Goal: Register for event/course

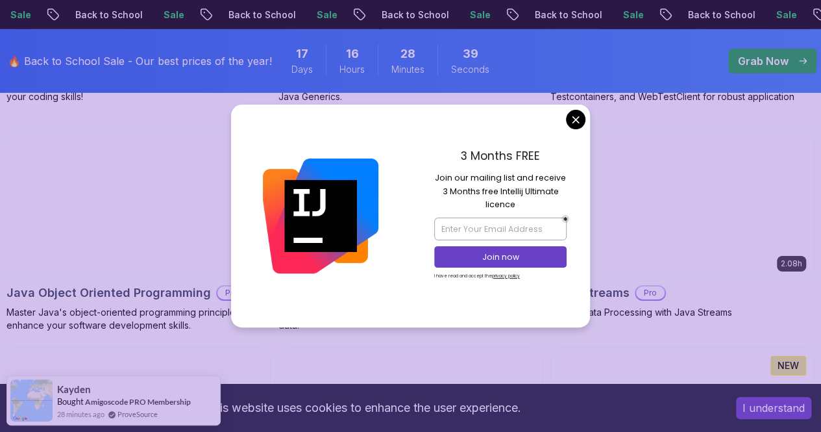
scroll to position [2182, 0]
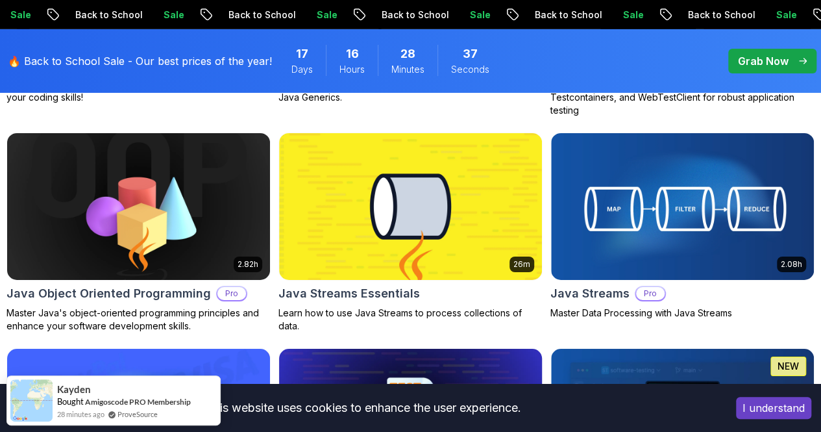
click at [573, 123] on body "Sale Back to School Sale Back to School Sale Back to School Sale Back to School…" at bounding box center [410, 294] width 821 height 4953
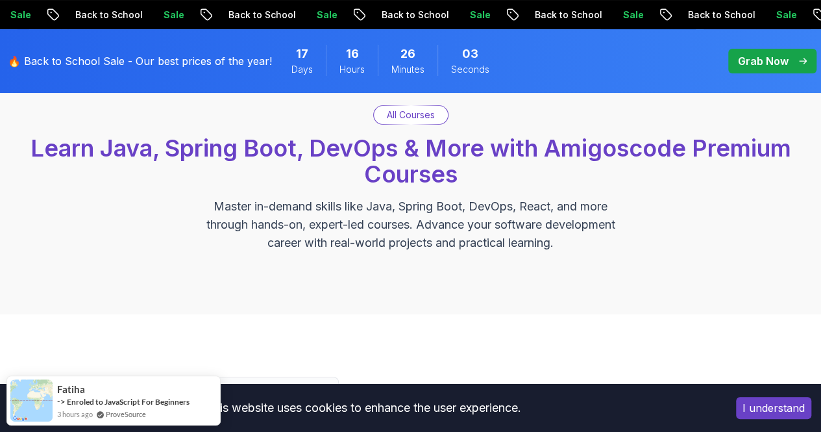
scroll to position [97, 0]
click at [419, 118] on p "All Courses" at bounding box center [411, 114] width 48 height 13
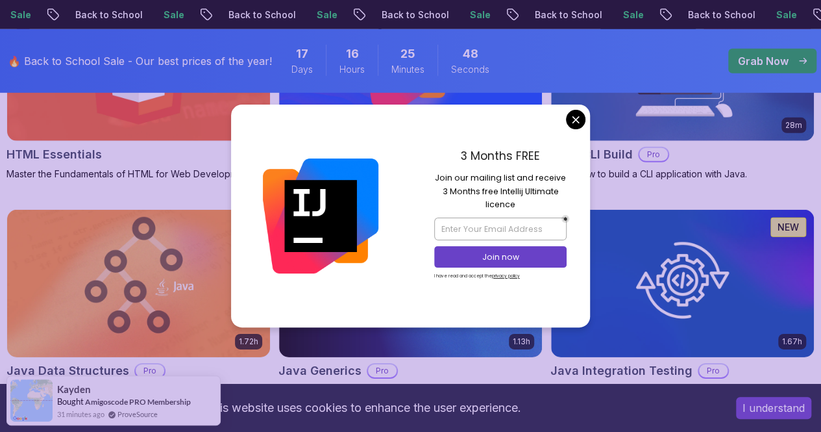
scroll to position [1877, 0]
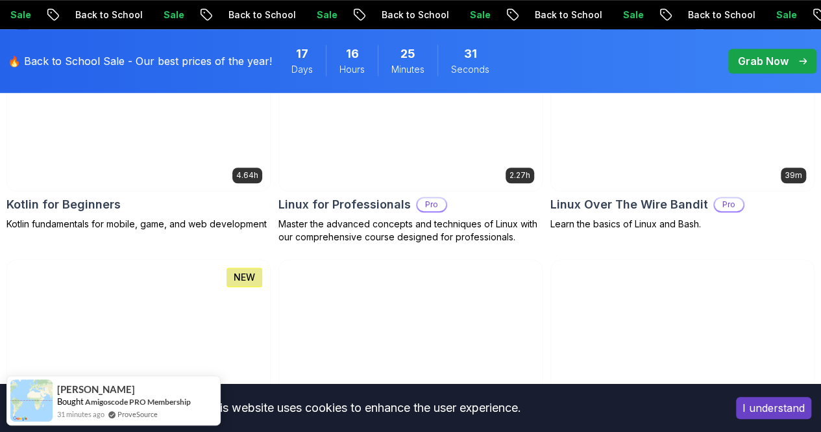
scroll to position [2931, 0]
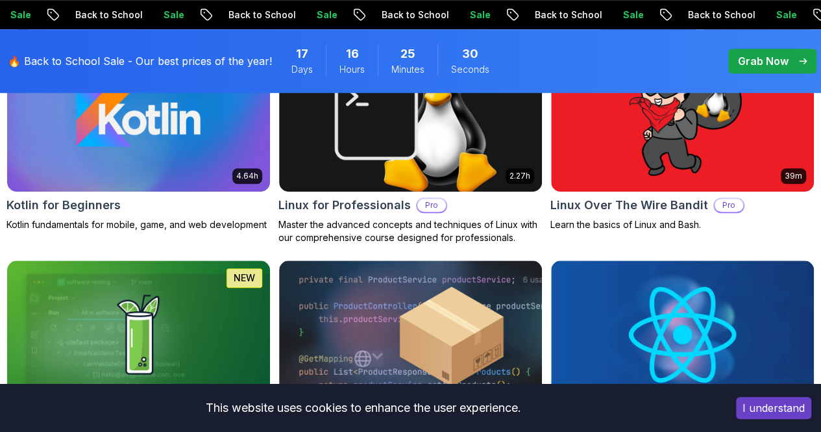
click at [769, 64] on p "Grab Now" at bounding box center [763, 61] width 51 height 16
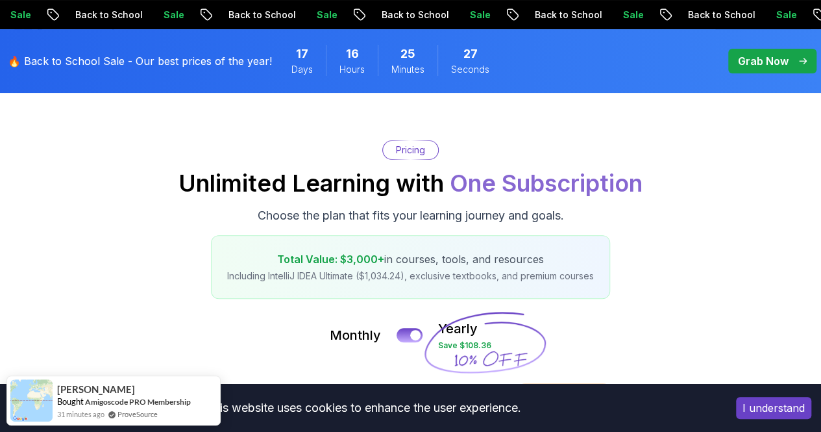
scroll to position [85, 0]
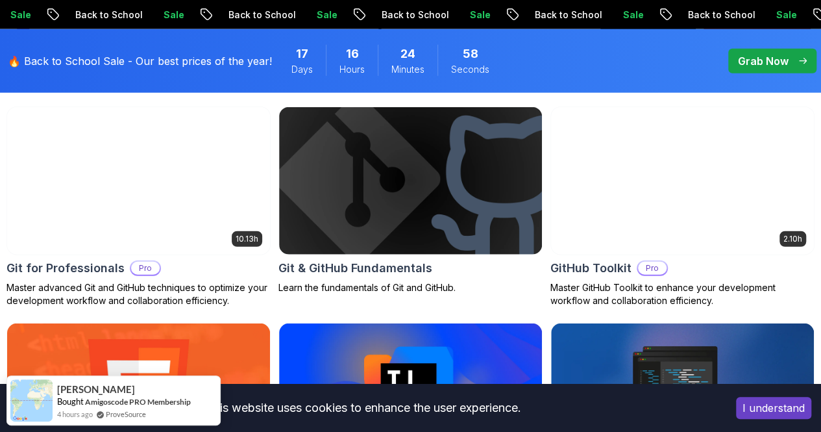
scroll to position [1548, 0]
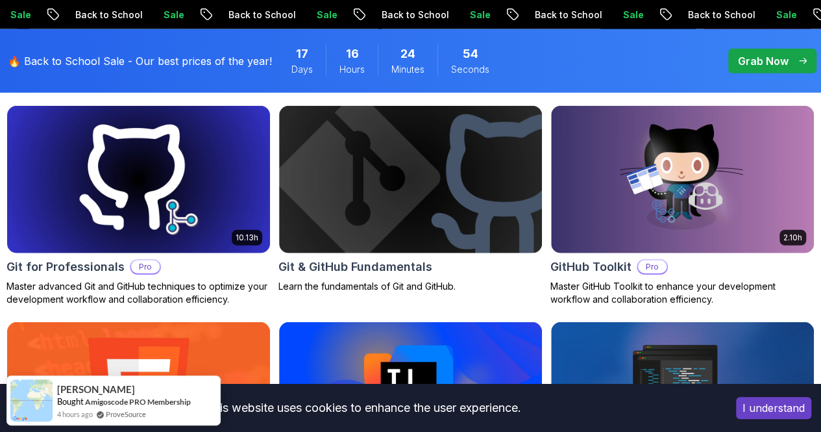
click at [0, 0] on button "Free" at bounding box center [0, 0] width 0 height 0
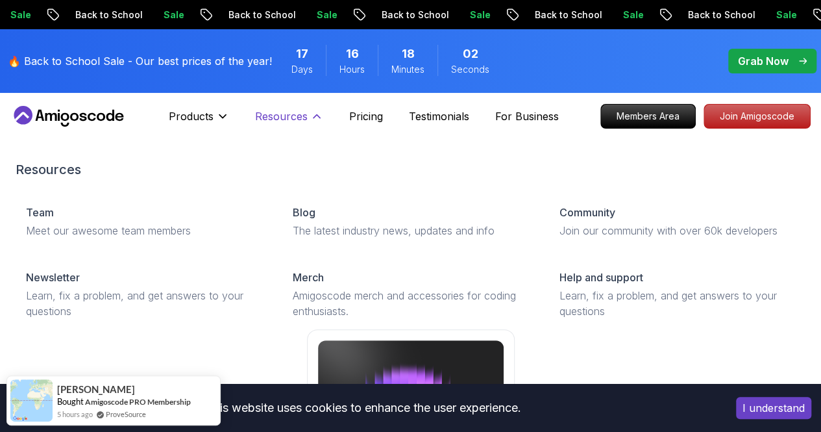
click at [288, 120] on p "Resources" at bounding box center [281, 116] width 53 height 16
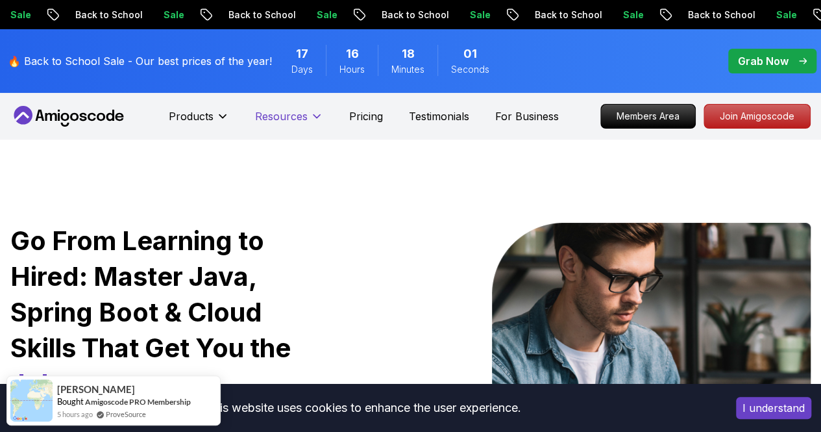
click at [288, 120] on p "Resources" at bounding box center [281, 116] width 53 height 16
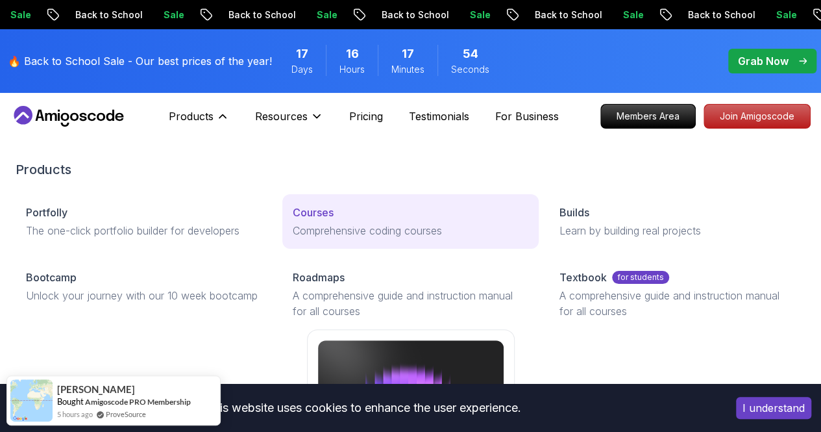
click at [293, 220] on p "Courses" at bounding box center [313, 212] width 41 height 16
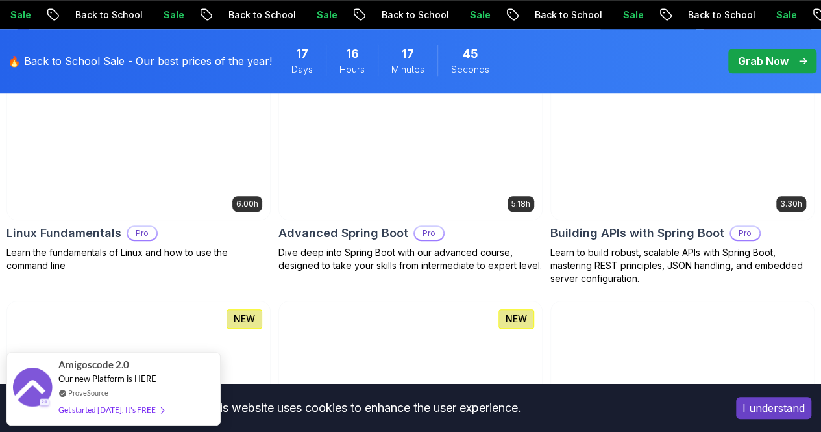
scroll to position [475, 0]
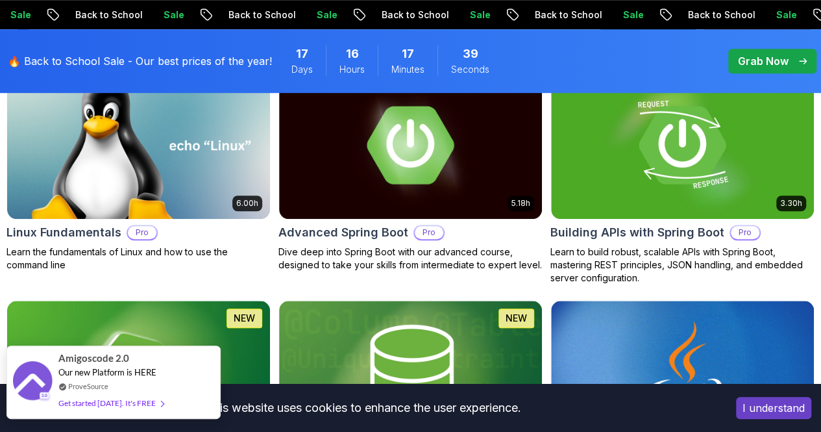
click at [51, 401] on img at bounding box center [32, 382] width 39 height 42
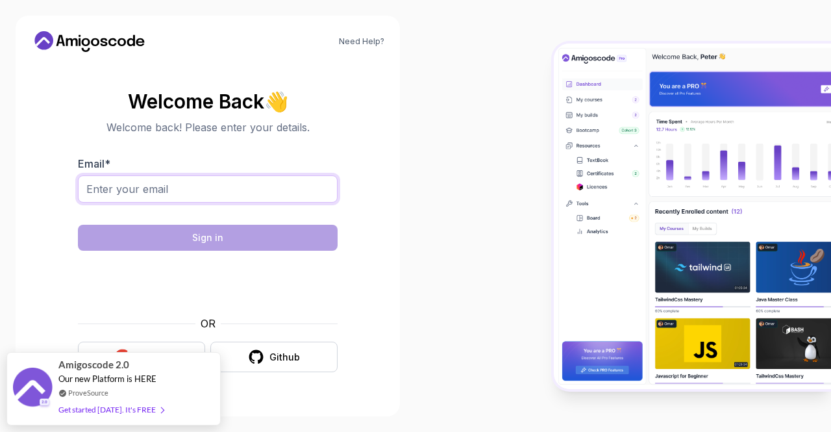
click at [251, 184] on input "Email *" at bounding box center [208, 188] width 260 height 27
type input "[EMAIL_ADDRESS][DOMAIN_NAME]"
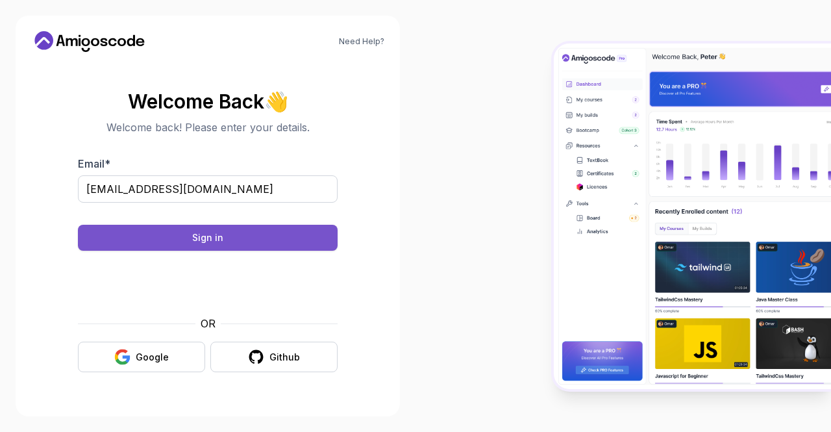
click at [222, 241] on div "Sign in" at bounding box center [207, 237] width 31 height 13
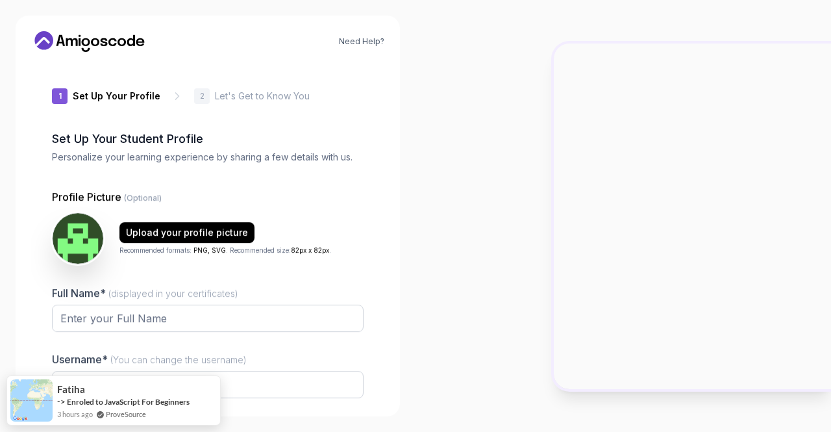
type input "gentlebisonf7a8b"
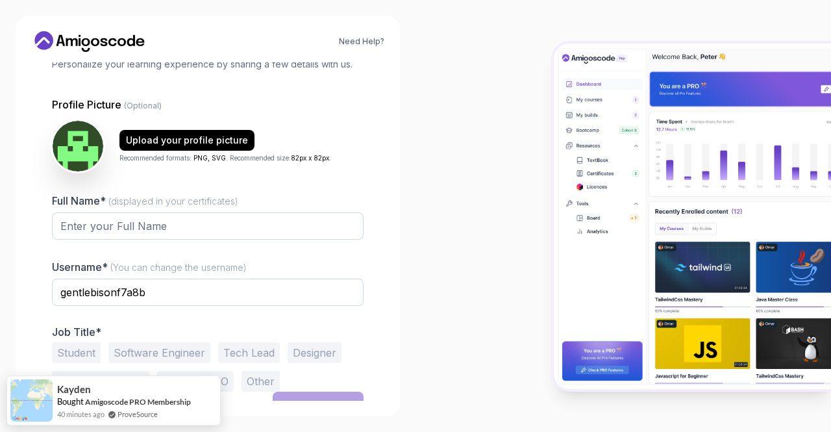
scroll to position [96, 0]
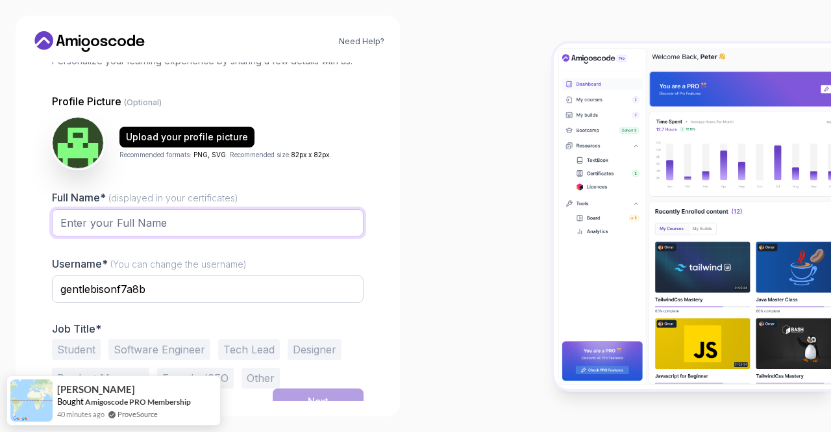
click at [134, 215] on input "Full Name* (displayed in your certificates)" at bounding box center [208, 222] width 312 height 27
type input "Vibhuti"
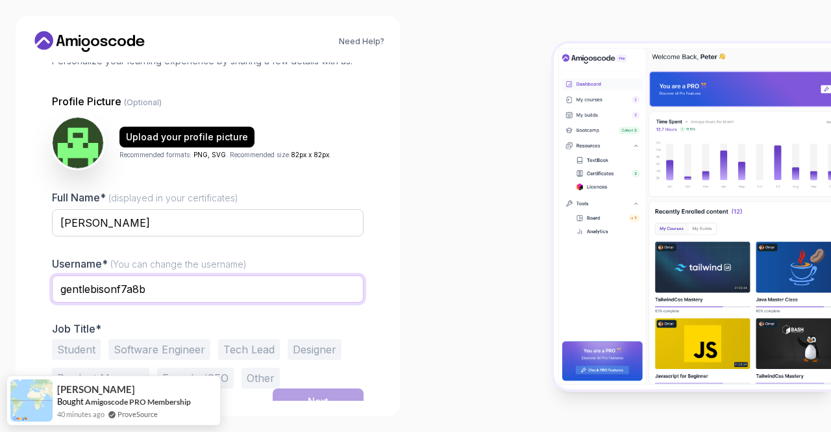
click at [150, 298] on input "gentlebisonf7a8b" at bounding box center [208, 288] width 312 height 27
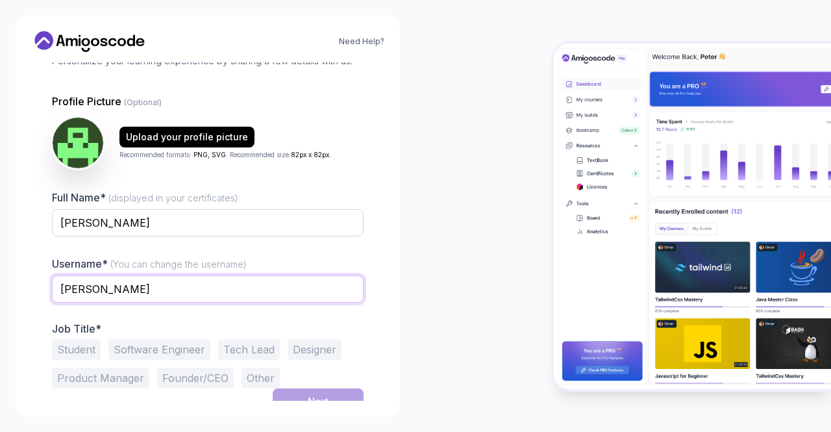
scroll to position [108, 0]
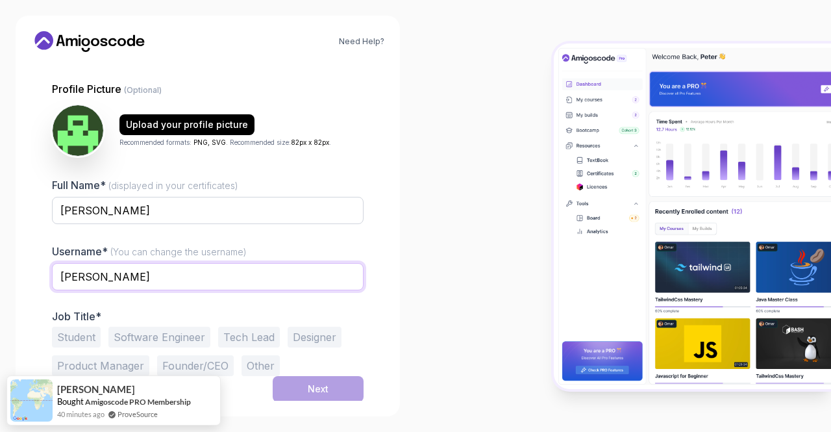
type input "Vibhuti"
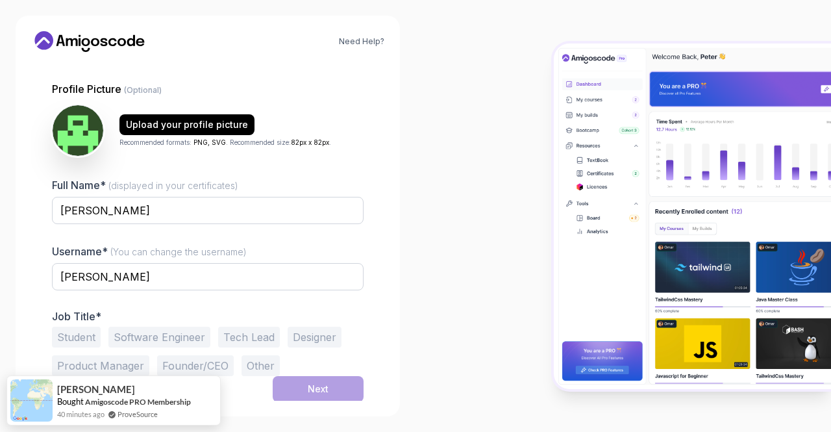
click at [247, 337] on button "Tech Lead" at bounding box center [249, 337] width 62 height 21
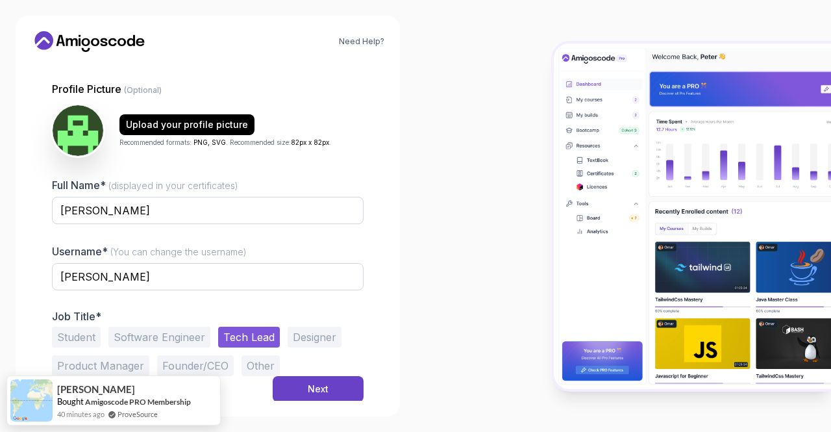
click at [182, 335] on button "Software Engineer" at bounding box center [159, 337] width 102 height 21
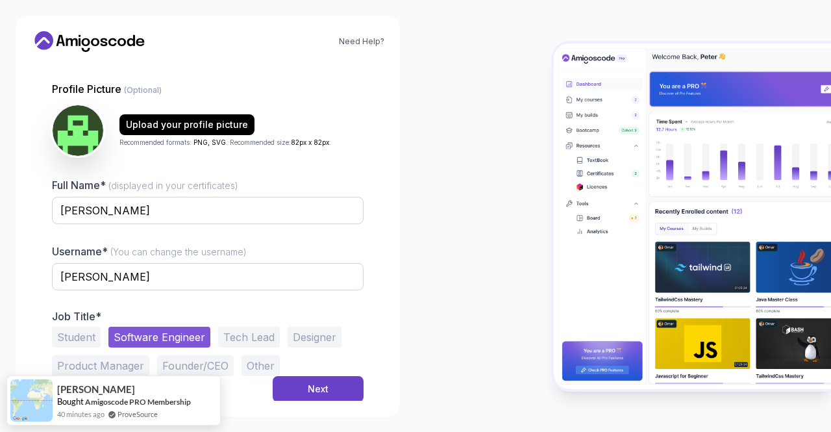
click at [255, 327] on button "Tech Lead" at bounding box center [249, 337] width 62 height 21
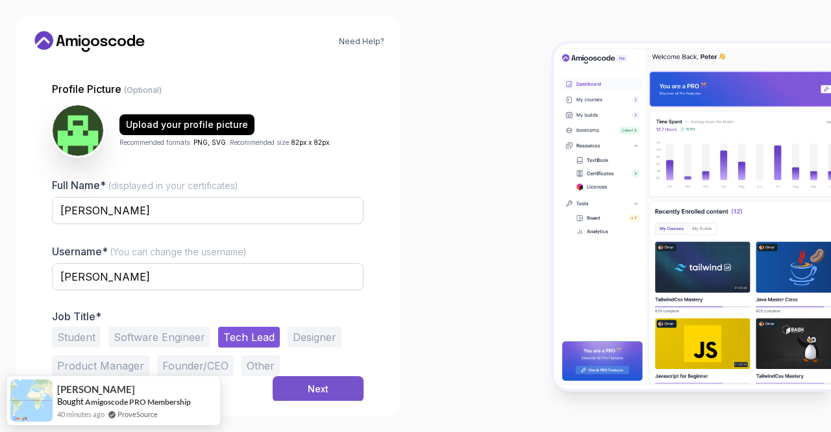
click at [319, 382] on div "Next" at bounding box center [318, 388] width 21 height 13
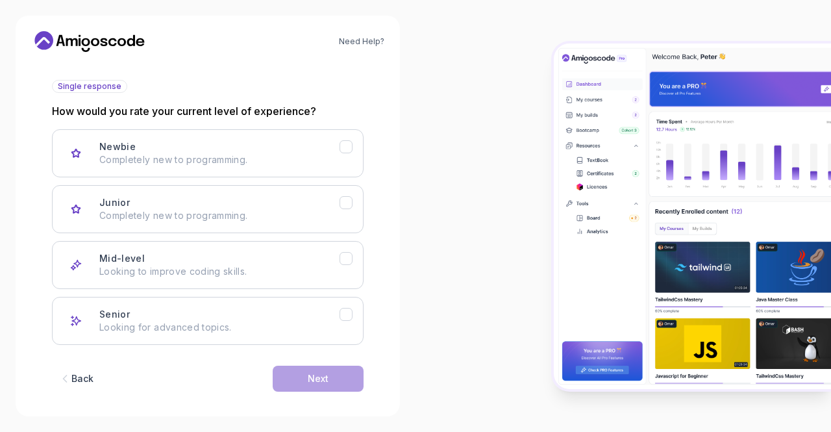
scroll to position [149, 0]
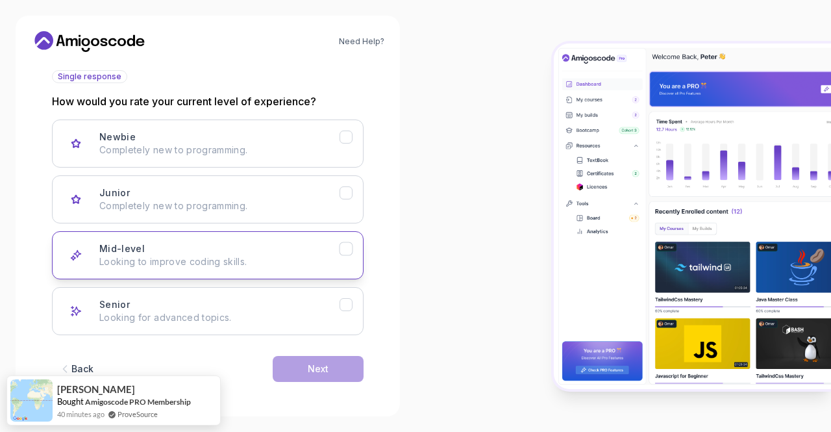
click at [148, 243] on div "Mid-level Looking to improve coding skills." at bounding box center [219, 255] width 240 height 26
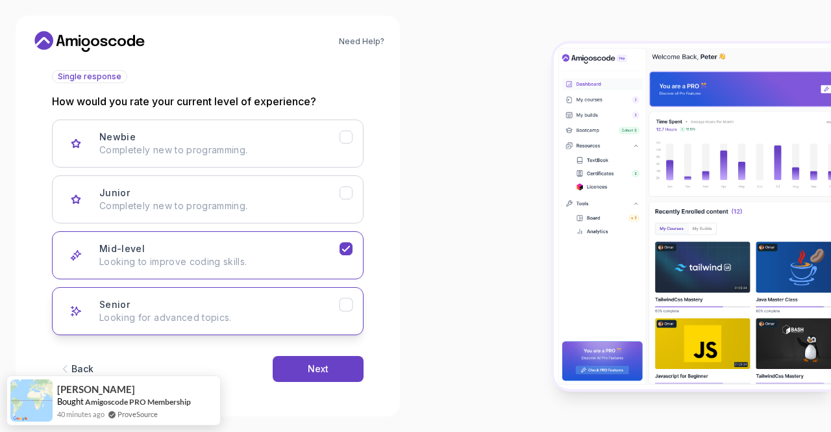
click at [178, 302] on div "Senior Looking for advanced topics." at bounding box center [219, 311] width 240 height 26
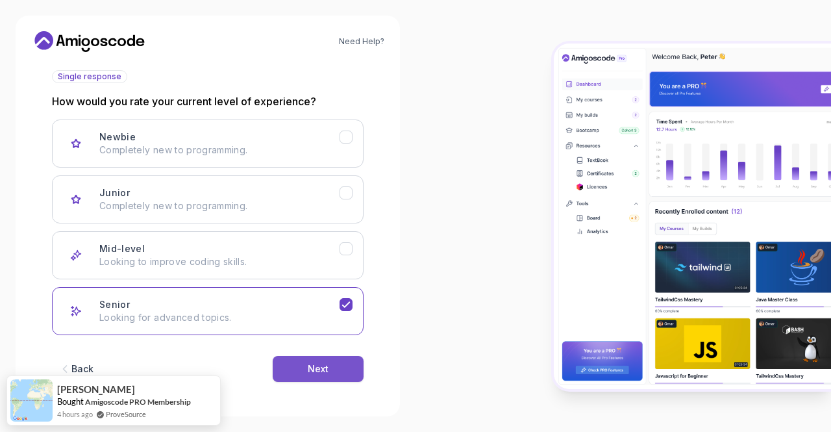
click at [315, 365] on div "Next" at bounding box center [318, 368] width 21 height 13
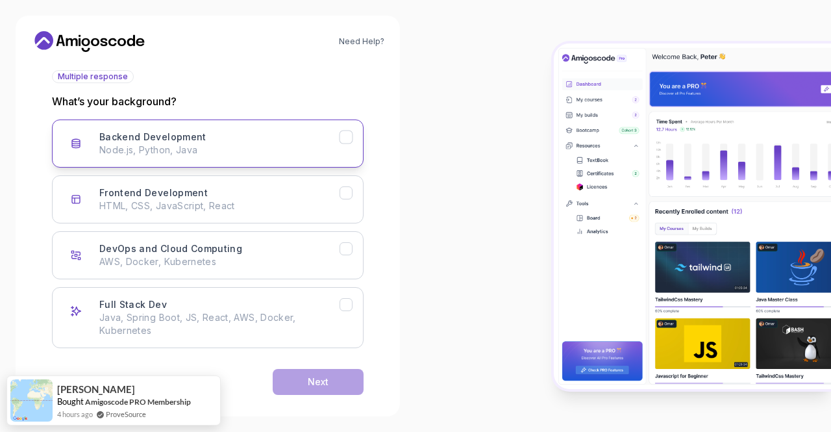
click at [284, 144] on p "Node.js, Python, Java" at bounding box center [219, 149] width 240 height 13
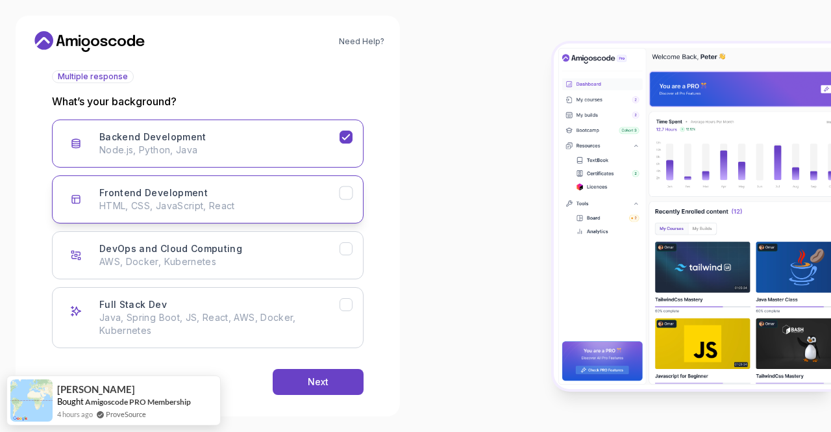
click at [286, 177] on button "Frontend Development HTML, CSS, JavaScript, React" at bounding box center [208, 199] width 312 height 48
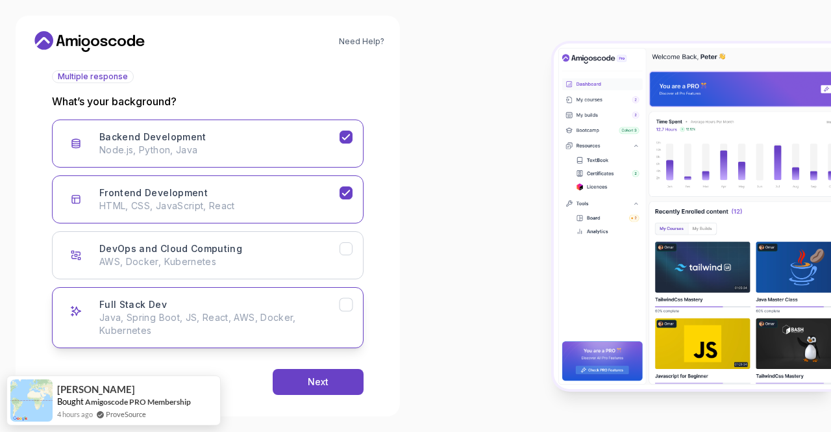
click at [271, 302] on div "Full Stack Dev Java, Spring Boot, JS, React, AWS, Docker, Kubernetes" at bounding box center [219, 317] width 240 height 39
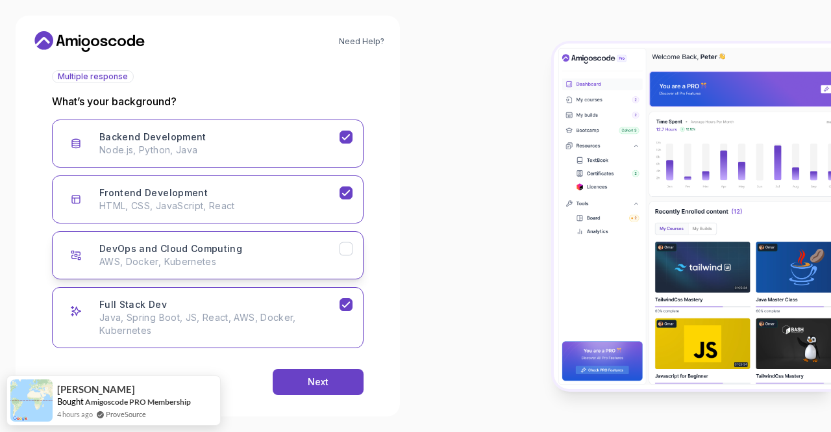
click at [284, 239] on button "DevOps and Cloud Computing AWS, Docker, Kubernetes" at bounding box center [208, 255] width 312 height 48
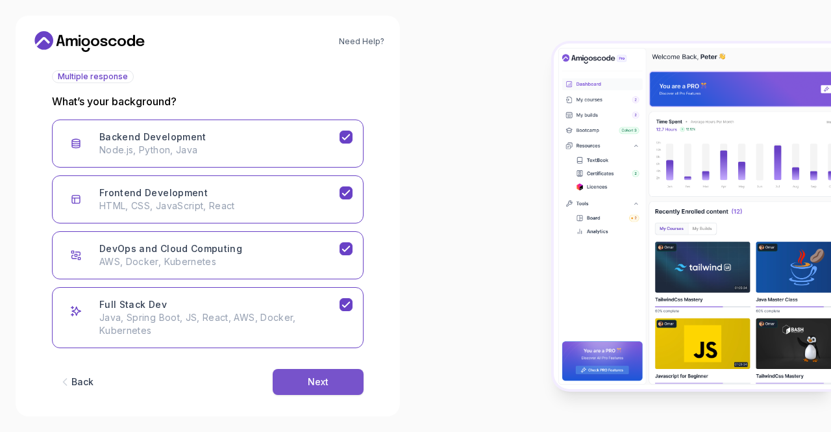
click at [308, 376] on div "Next" at bounding box center [318, 381] width 21 height 13
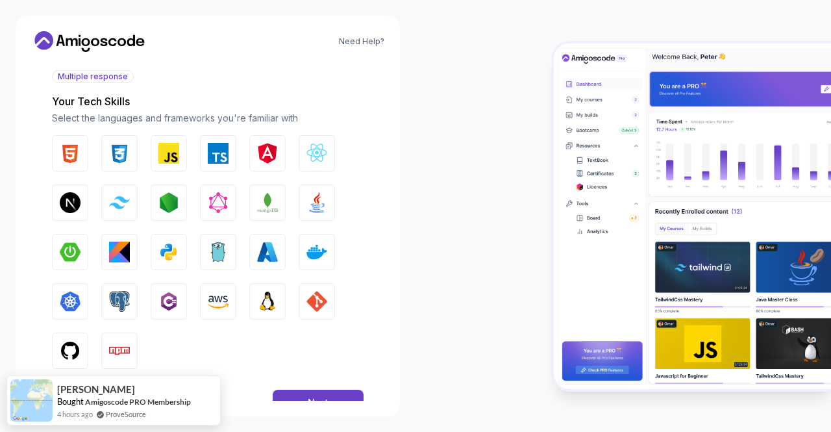
scroll to position [184, 0]
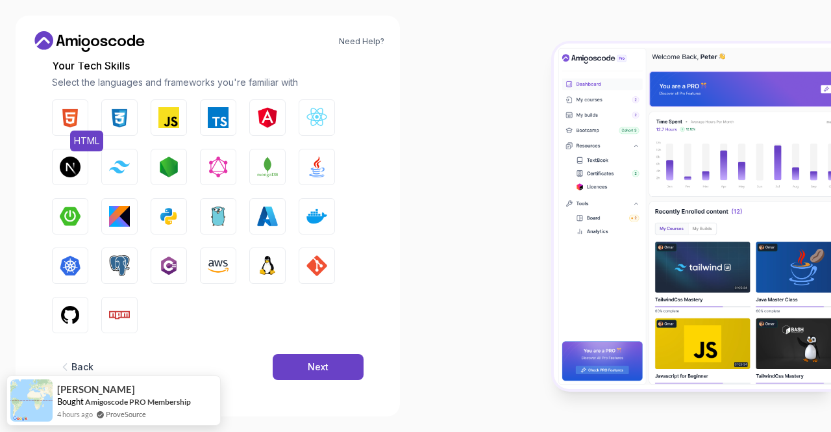
click at [68, 117] on img "button" at bounding box center [70, 117] width 21 height 21
click at [114, 130] on button "CSS" at bounding box center [119, 117] width 36 height 36
click at [169, 131] on span "JavaScript" at bounding box center [195, 140] width 53 height 21
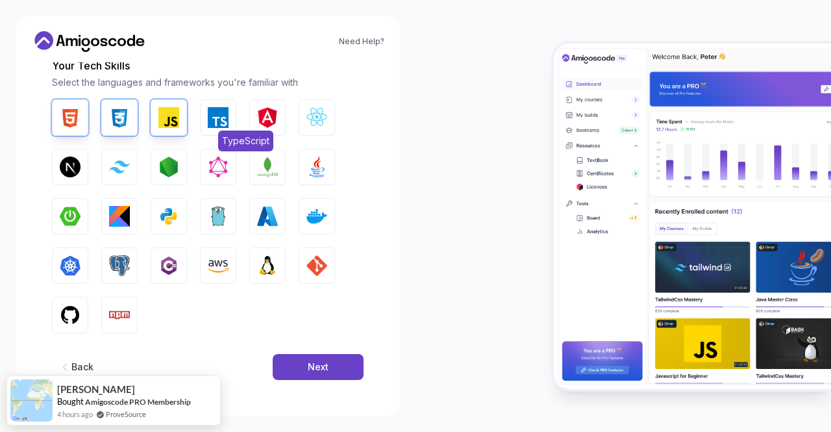
click at [221, 121] on img "button" at bounding box center [218, 117] width 21 height 21
click at [262, 119] on img "button" at bounding box center [267, 117] width 21 height 21
click at [308, 123] on img "button" at bounding box center [316, 117] width 21 height 21
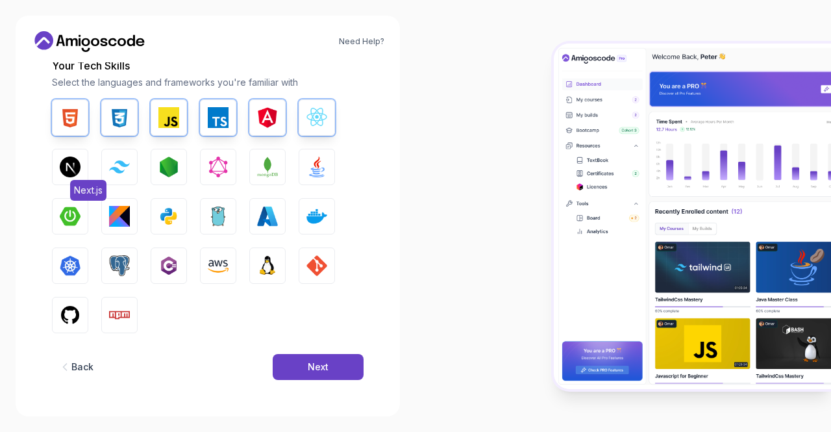
click at [62, 165] on img "button" at bounding box center [70, 166] width 21 height 21
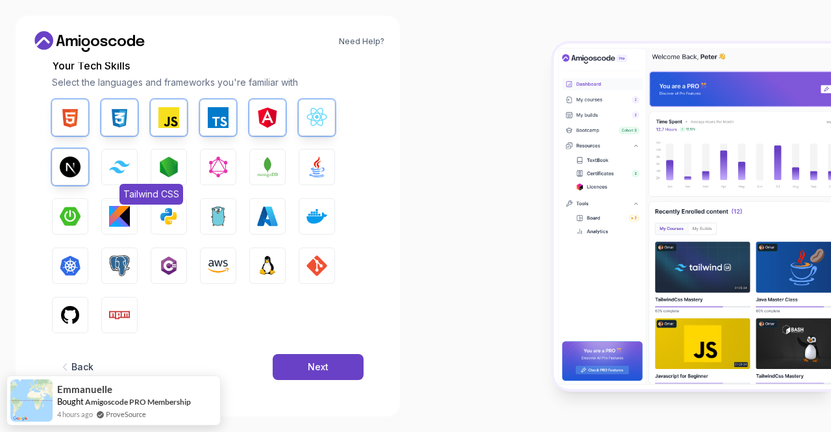
click at [118, 168] on img "button" at bounding box center [119, 166] width 21 height 12
click at [175, 165] on img "button" at bounding box center [168, 166] width 21 height 21
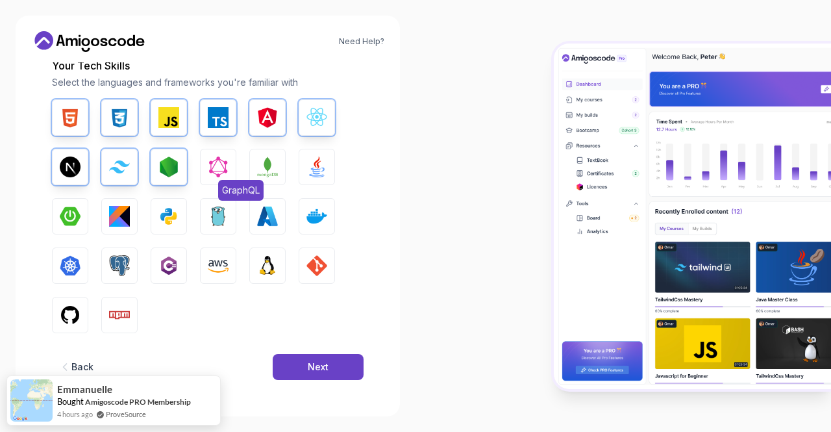
click at [219, 166] on img "button" at bounding box center [218, 166] width 21 height 21
click at [265, 166] on img "button" at bounding box center [267, 166] width 21 height 21
click at [312, 166] on img "button" at bounding box center [316, 166] width 21 height 21
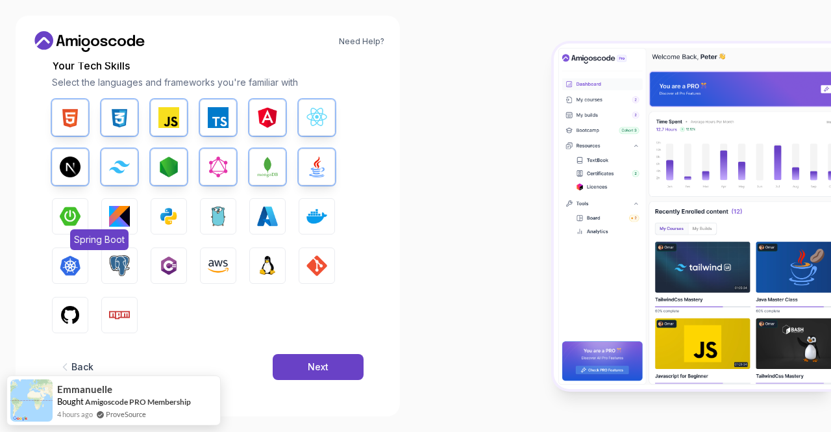
click at [79, 216] on img "button" at bounding box center [70, 216] width 21 height 21
click at [260, 216] on img "button" at bounding box center [267, 216] width 21 height 21
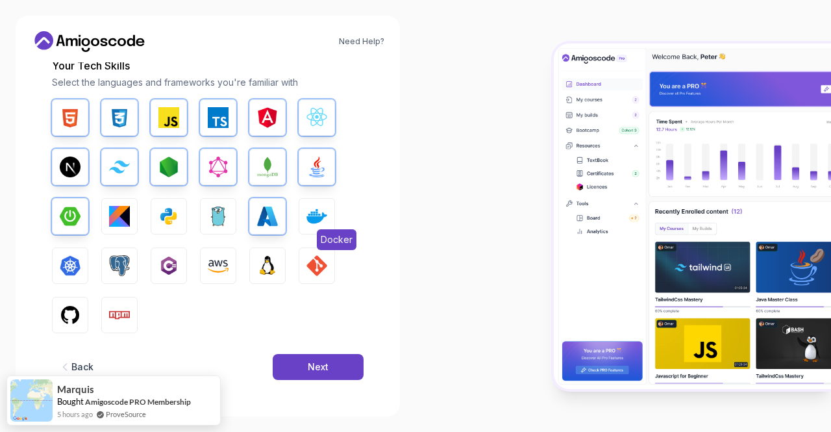
click at [323, 227] on button "Docker" at bounding box center [317, 216] width 36 height 36
click at [66, 259] on img "button" at bounding box center [70, 265] width 21 height 21
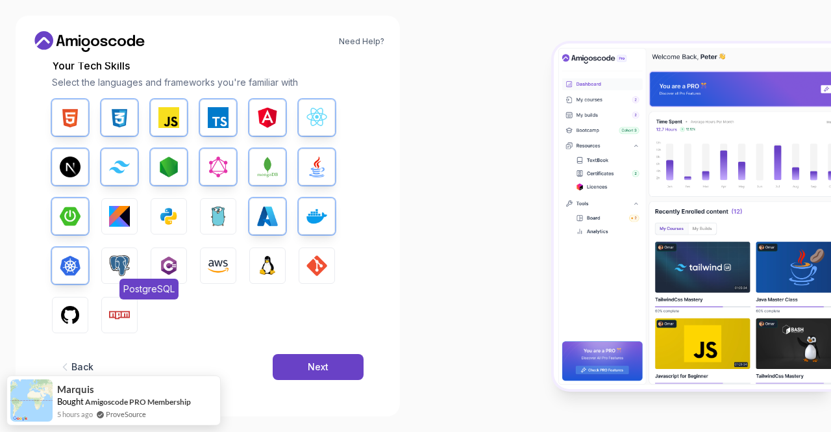
click at [112, 260] on img "button" at bounding box center [119, 265] width 21 height 21
click at [217, 260] on img "button" at bounding box center [218, 265] width 21 height 21
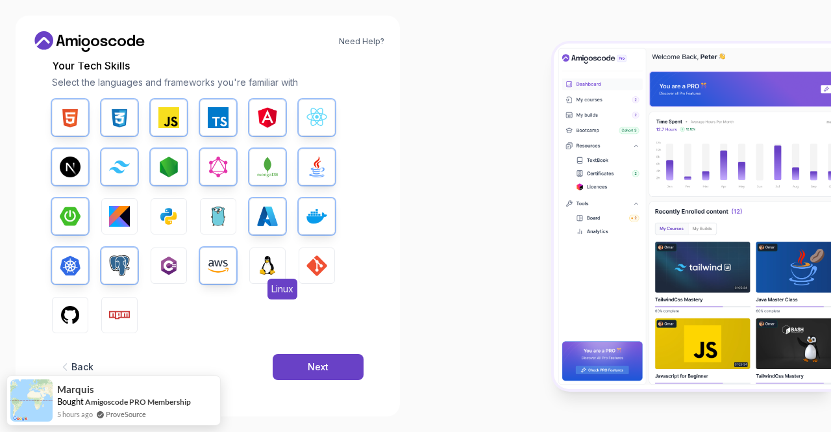
click at [267, 260] on img "button" at bounding box center [267, 265] width 21 height 21
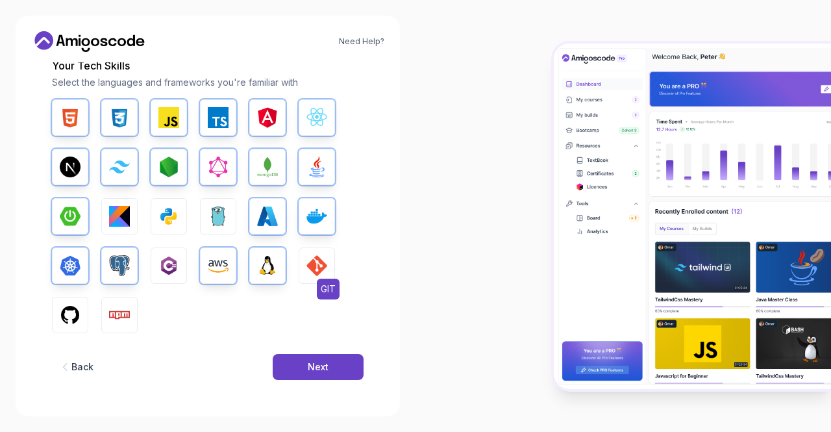
click at [312, 260] on img "button" at bounding box center [316, 265] width 21 height 21
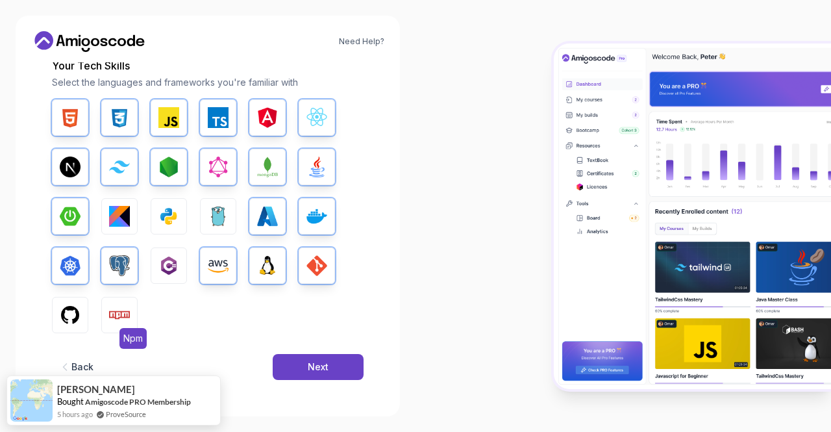
click at [110, 303] on button "Npm" at bounding box center [119, 315] width 36 height 36
click at [55, 310] on button "GitHub" at bounding box center [70, 315] width 36 height 36
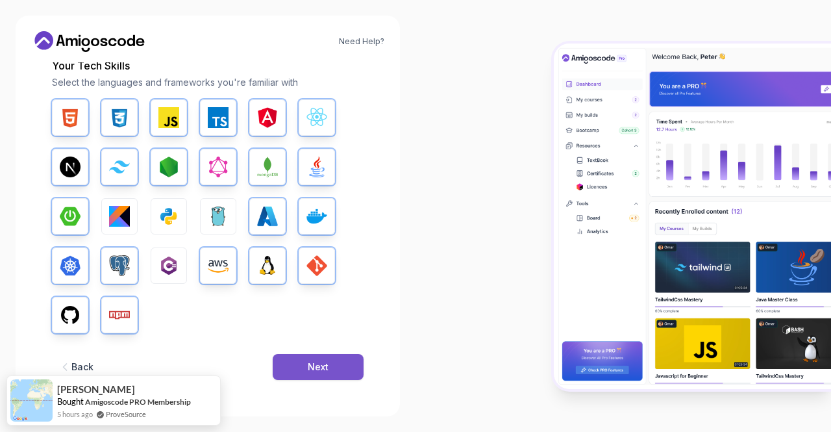
click at [327, 375] on button "Next" at bounding box center [318, 367] width 91 height 26
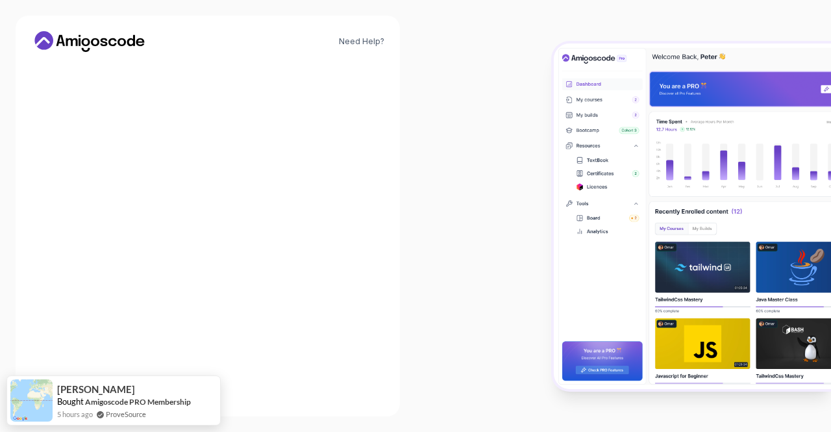
scroll to position [156, 0]
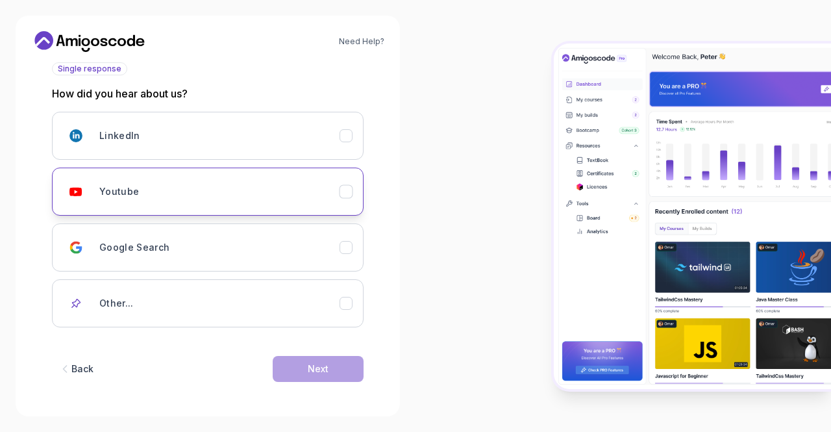
click at [214, 173] on button "Youtube" at bounding box center [208, 191] width 312 height 48
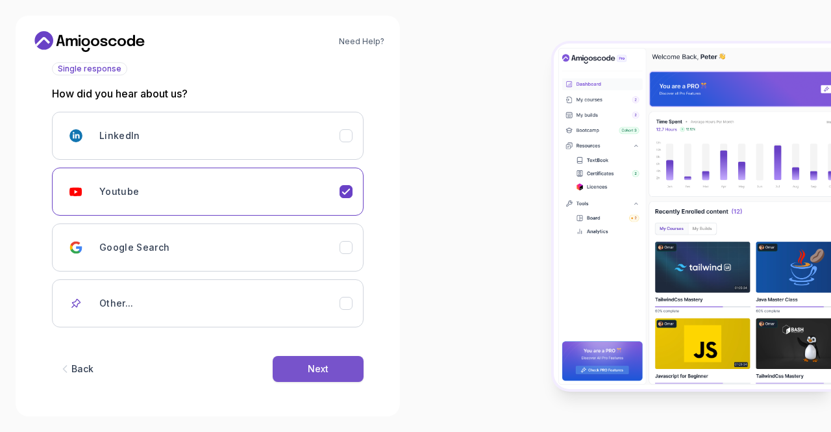
click at [305, 363] on button "Next" at bounding box center [318, 369] width 91 height 26
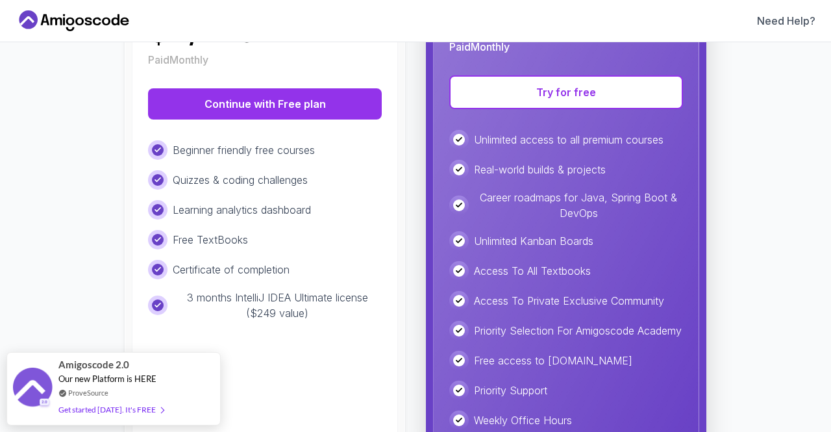
scroll to position [269, 0]
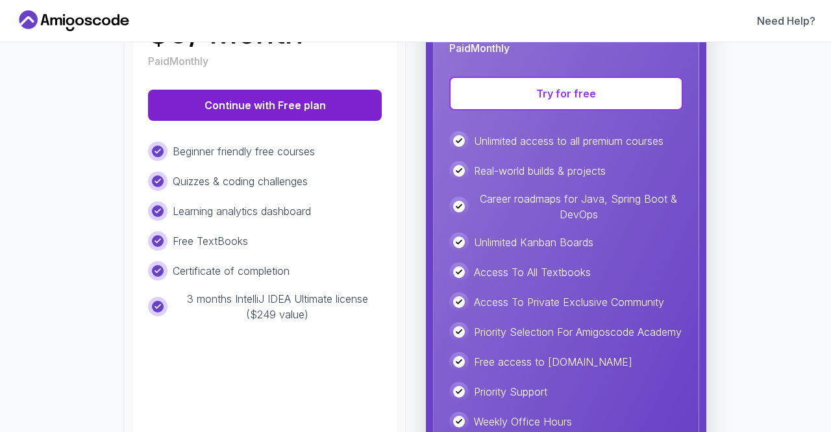
click at [285, 108] on button "Continue with Free plan" at bounding box center [265, 105] width 234 height 31
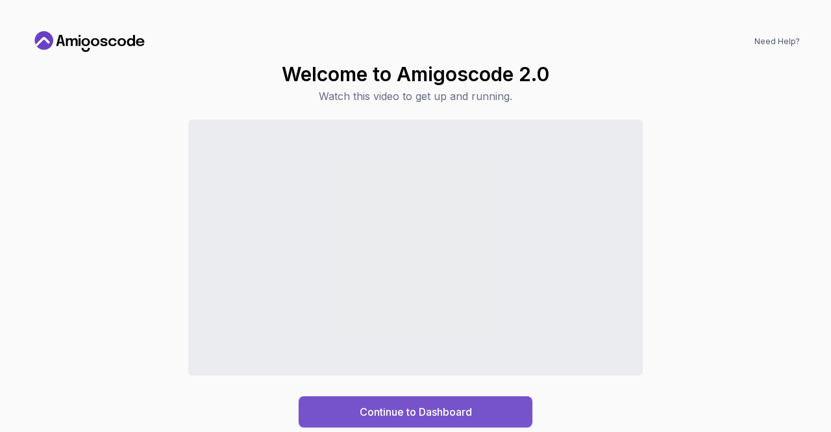
click at [460, 418] on div "Continue to Dashboard" at bounding box center [416, 412] width 112 height 16
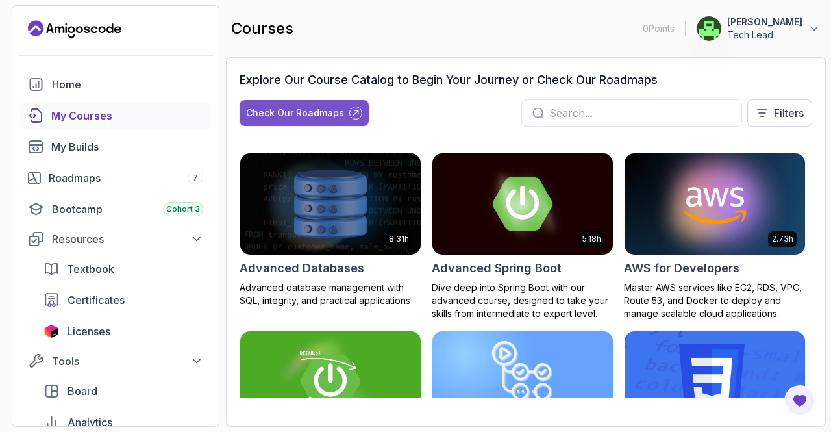
click at [336, 106] on div "Check Our Roadmaps" at bounding box center [295, 112] width 98 height 13
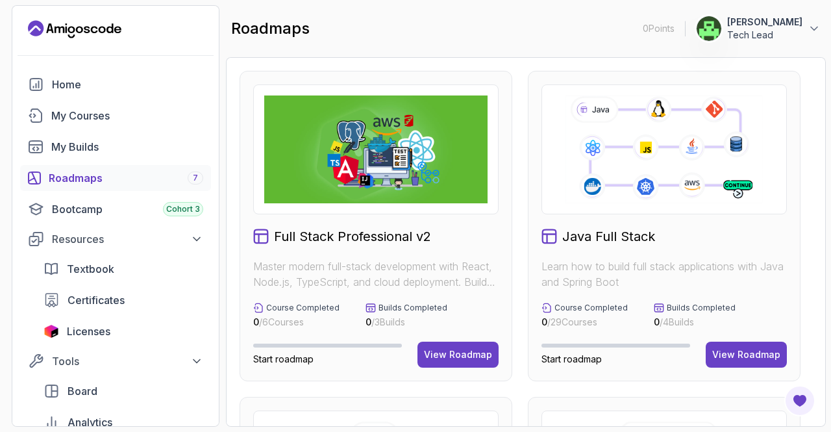
click at [321, 158] on img at bounding box center [375, 149] width 223 height 108
click at [450, 354] on div "View Roadmap" at bounding box center [458, 354] width 68 height 13
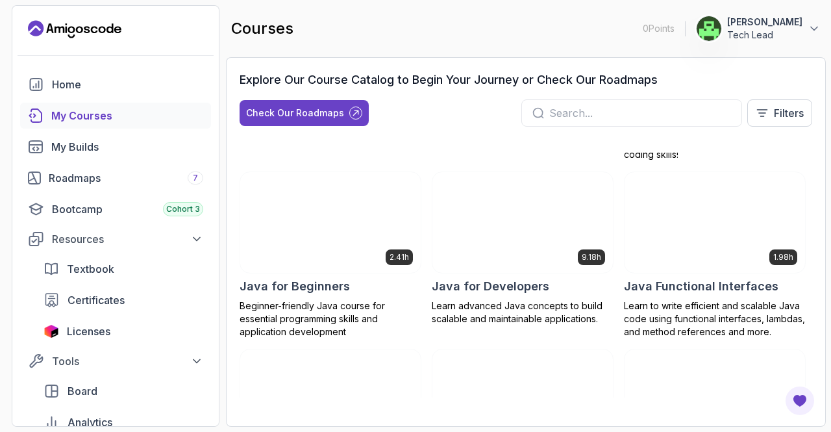
scroll to position [893, 0]
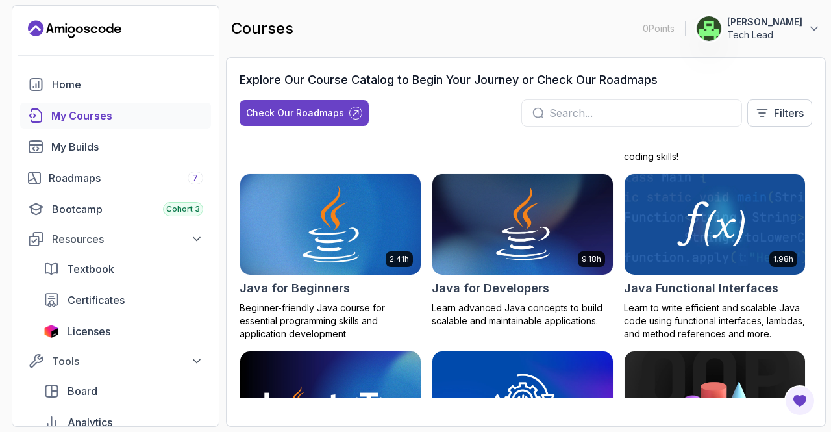
click at [310, 212] on img at bounding box center [331, 224] width 190 height 106
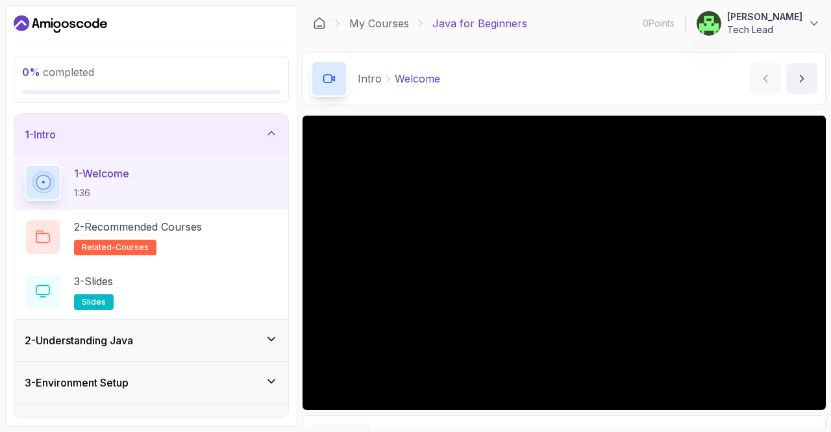
click at [155, 324] on div "2 - Understanding Java" at bounding box center [151, 340] width 274 height 42
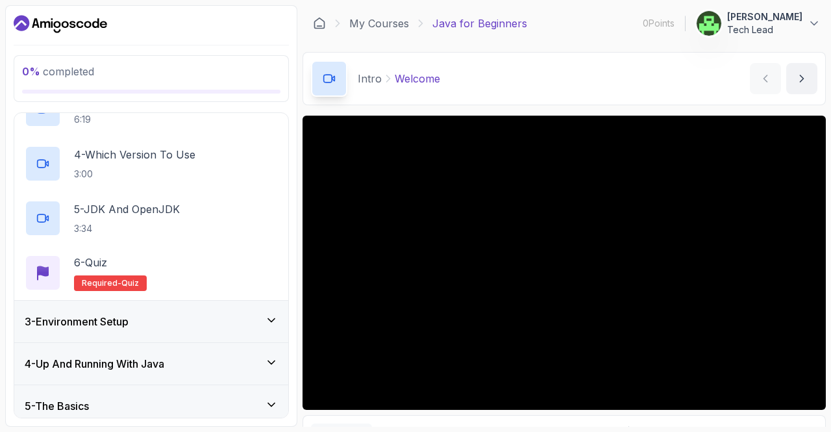
scroll to position [227, 0]
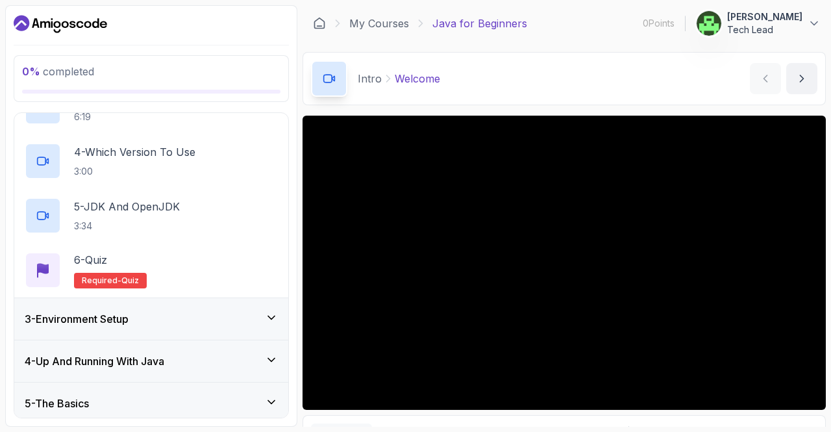
click at [155, 324] on div "3 - Environment Setup" at bounding box center [151, 319] width 253 height 16
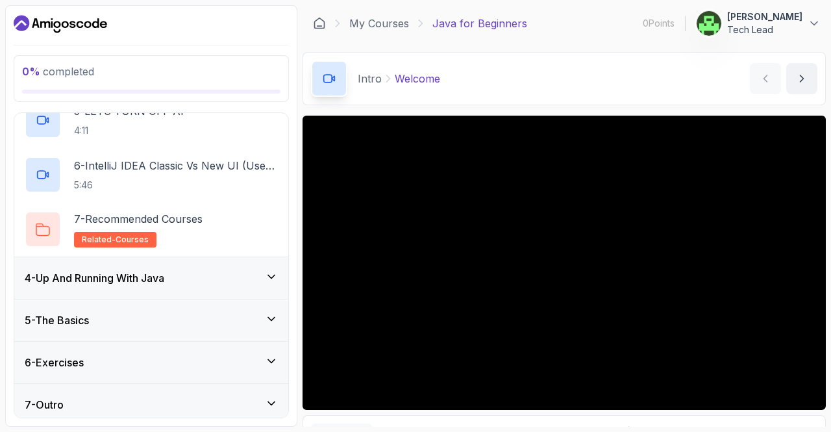
scroll to position [367, 0]
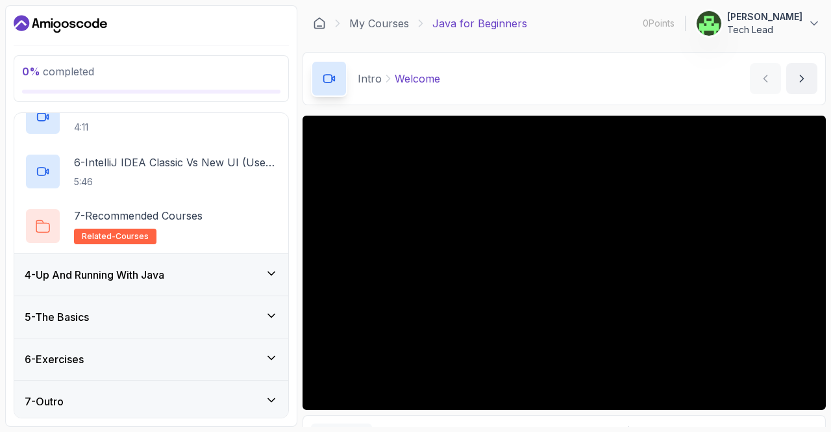
click at [136, 291] on div "4 - Up And Running With Java" at bounding box center [151, 275] width 274 height 42
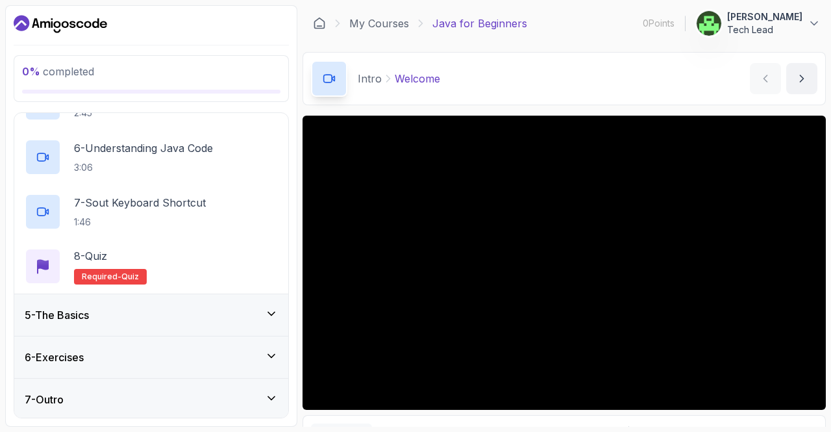
scroll to position [423, 0]
click at [147, 308] on div "5 - The Basics" at bounding box center [151, 316] width 253 height 16
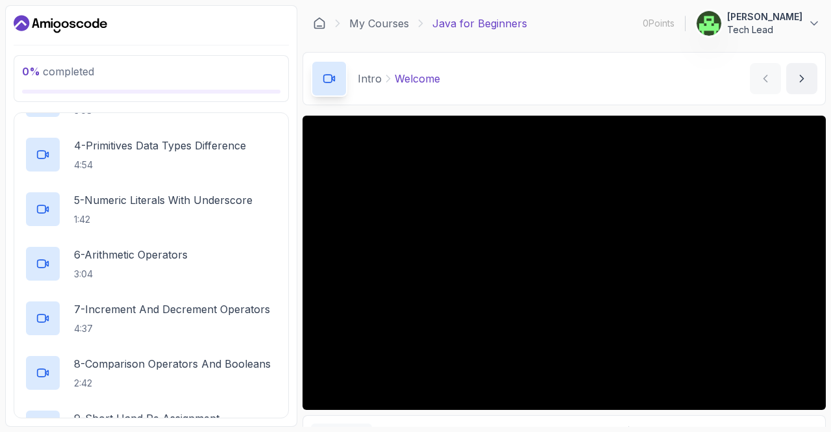
scroll to position [0, 0]
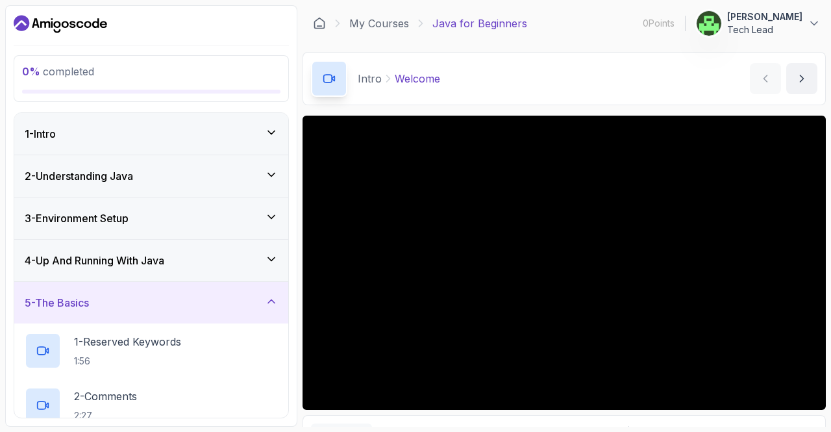
click at [191, 130] on div "1 - Intro" at bounding box center [151, 134] width 253 height 16
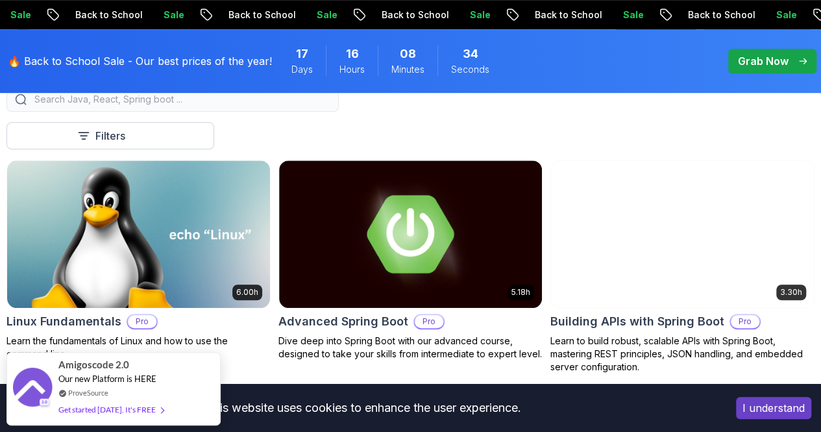
scroll to position [384, 0]
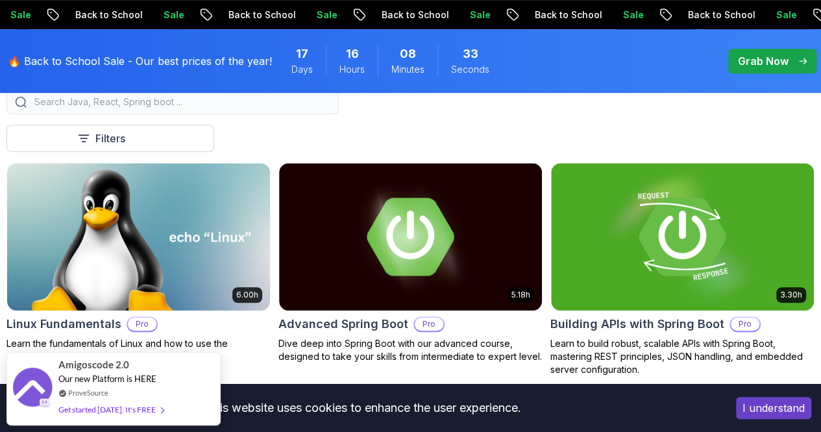
click at [311, 114] on div at bounding box center [172, 102] width 332 height 25
click at [310, 108] on input "search" at bounding box center [181, 101] width 299 height 13
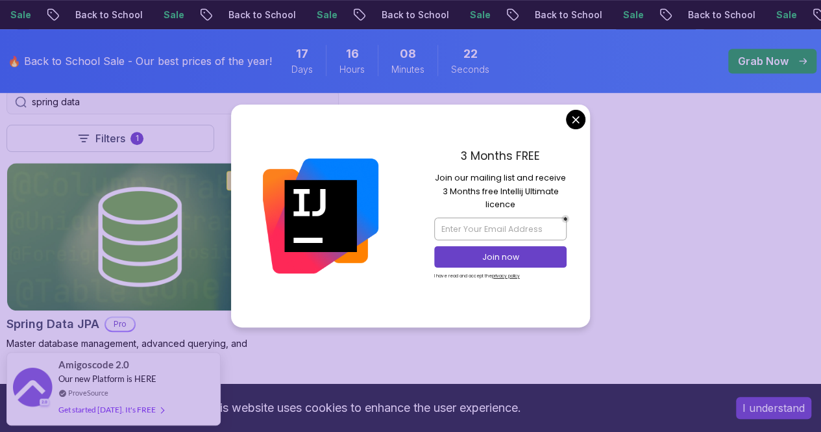
type input "spring data"
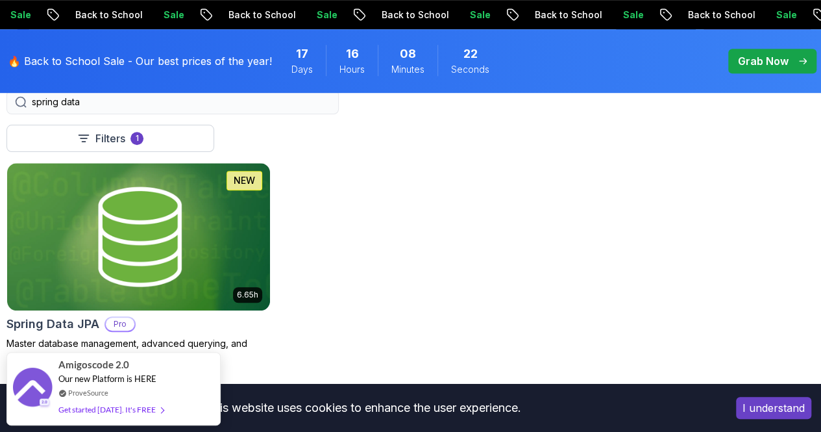
click at [574, 122] on body "Sale Back to School Sale Back to School Sale Back to School Sale Back to School…" at bounding box center [410, 426] width 821 height 1621
